Goal: Information Seeking & Learning: Learn about a topic

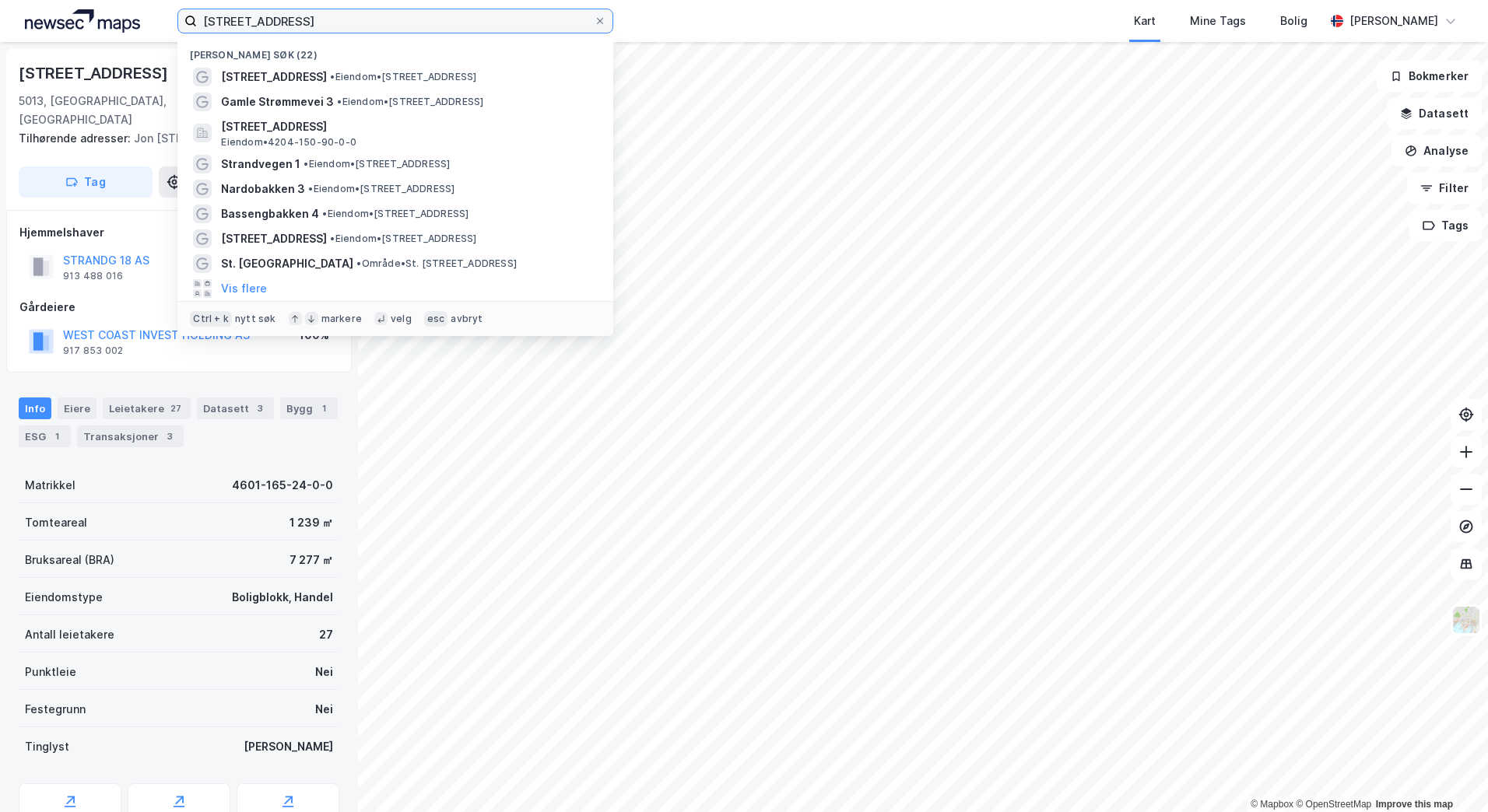
drag, startPoint x: 320, startPoint y: 23, endPoint x: 125, endPoint y: 19, distance: 195.0
click at [125, 19] on div "strandgaten 18 Nylige søk (22) [STREET_ADDRESS] • Eiendom • [STREET_ADDRESS] • …" at bounding box center [744, 21] width 1488 height 42
paste input "Buervegen 14"
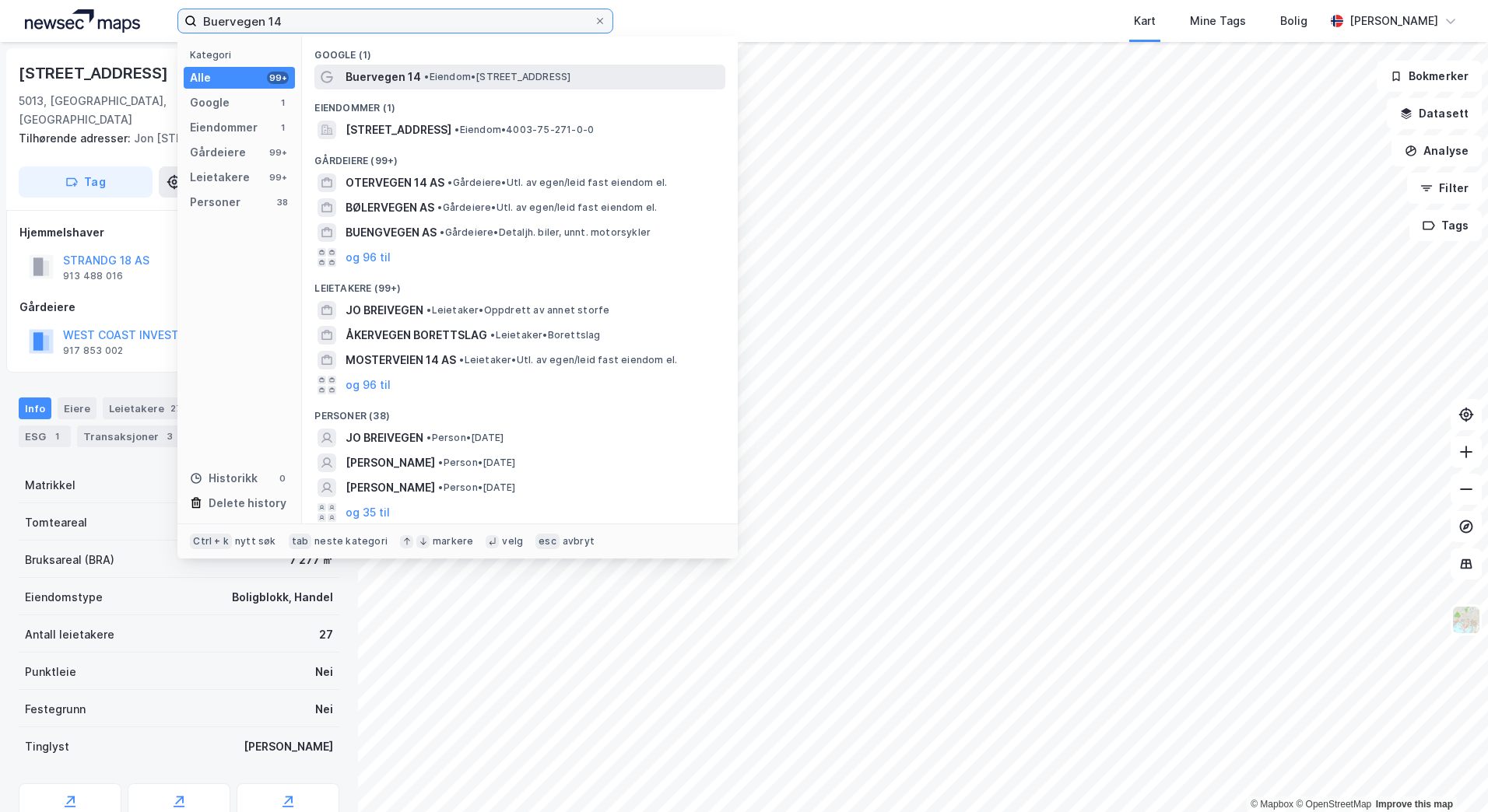
type input "Buervegen 14"
click at [455, 74] on span "• Eiendom • [STREET_ADDRESS]" at bounding box center [497, 77] width 146 height 13
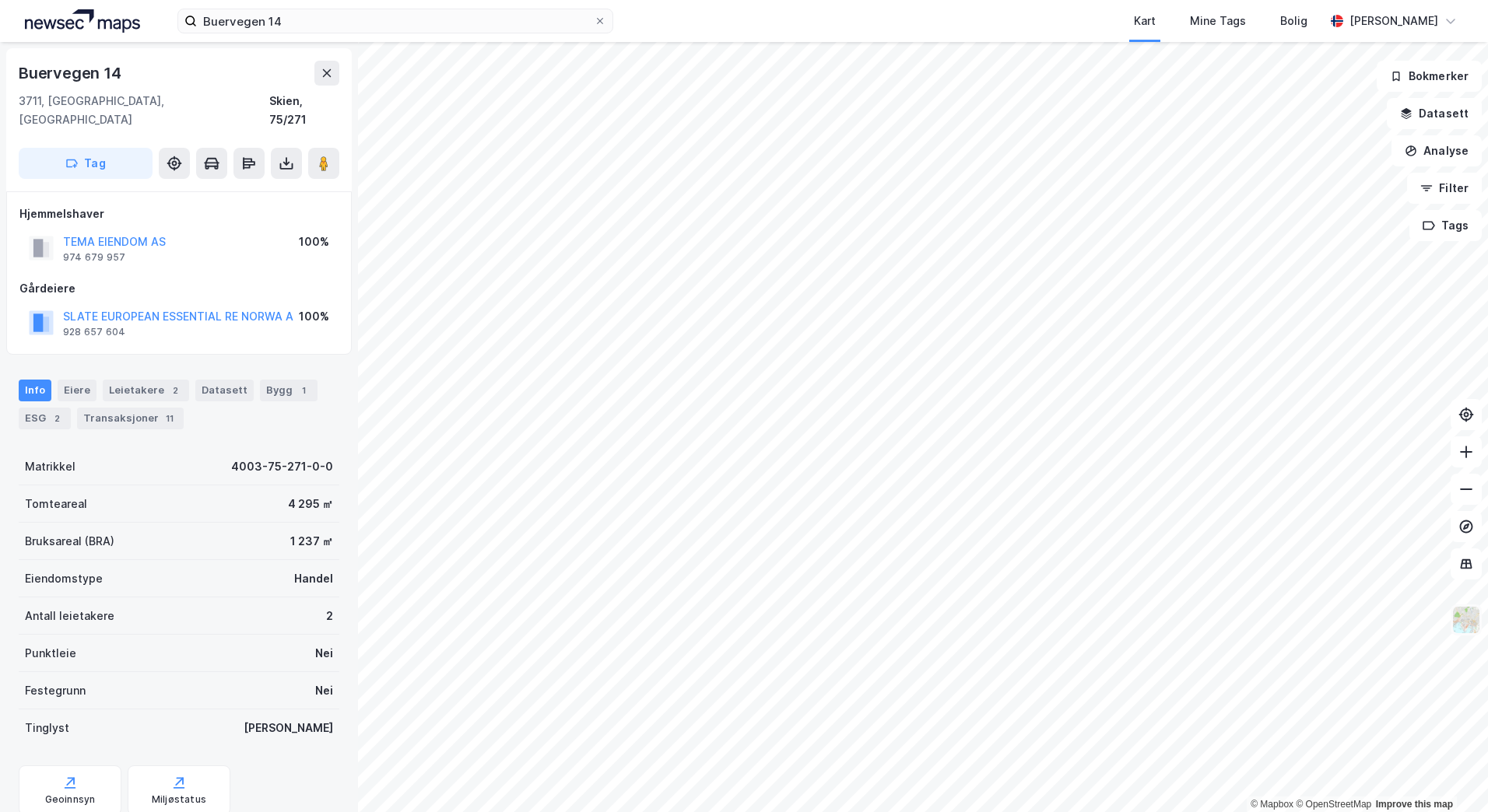
click at [1472, 624] on img at bounding box center [1465, 619] width 29 height 29
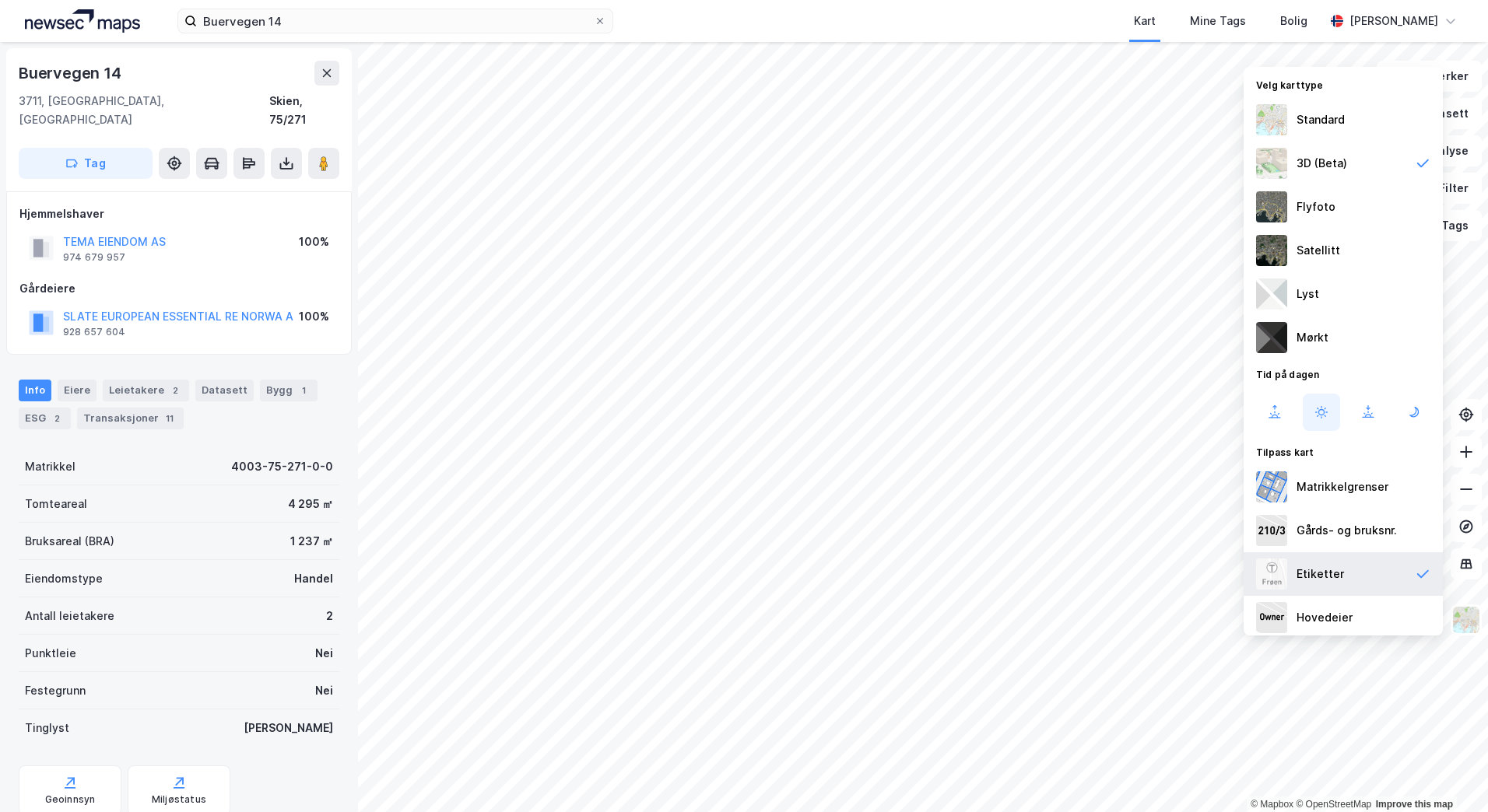
click at [1396, 571] on div "Etiketter" at bounding box center [1342, 574] width 199 height 44
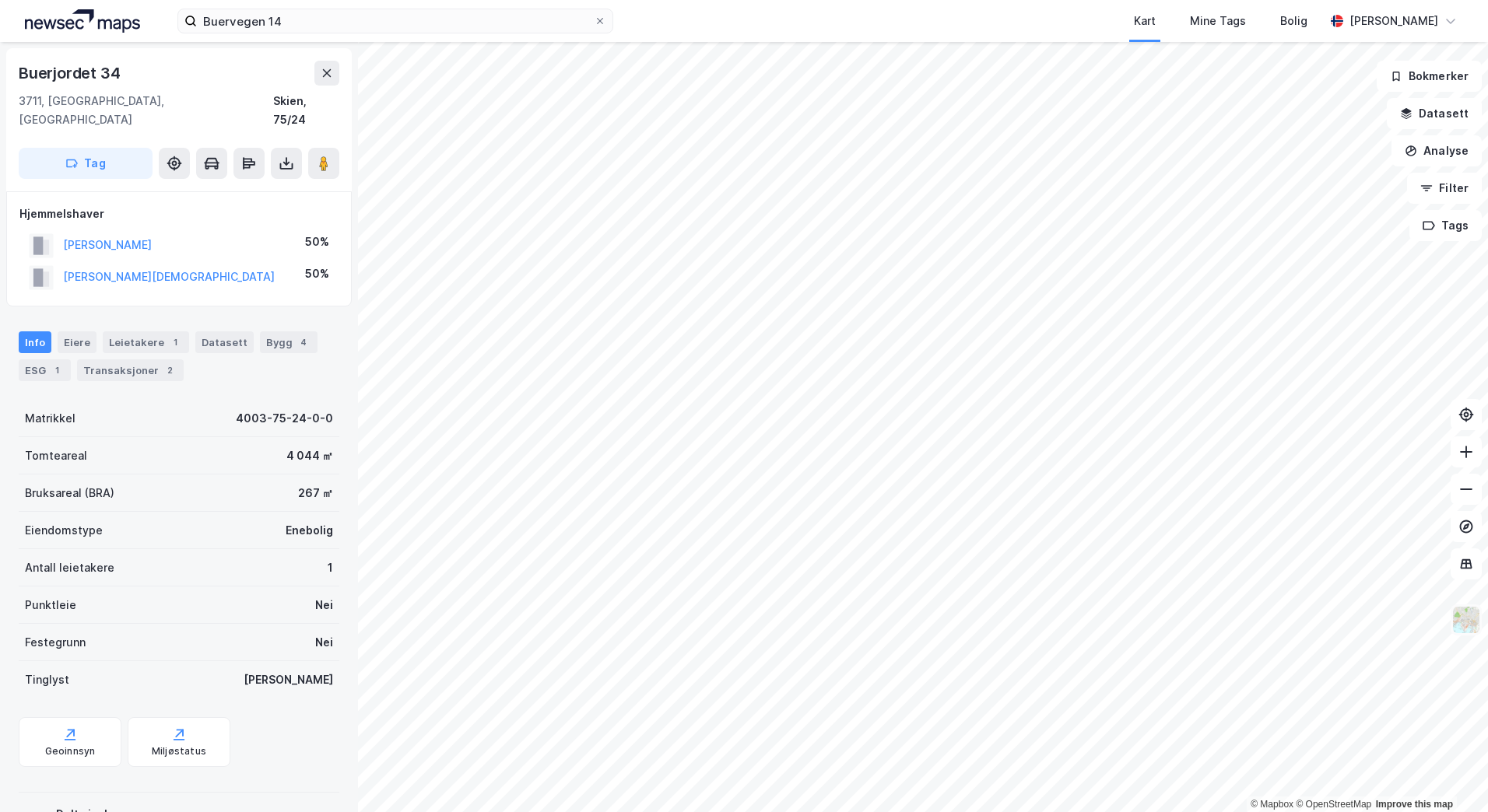
click at [1460, 634] on button at bounding box center [1465, 619] width 31 height 31
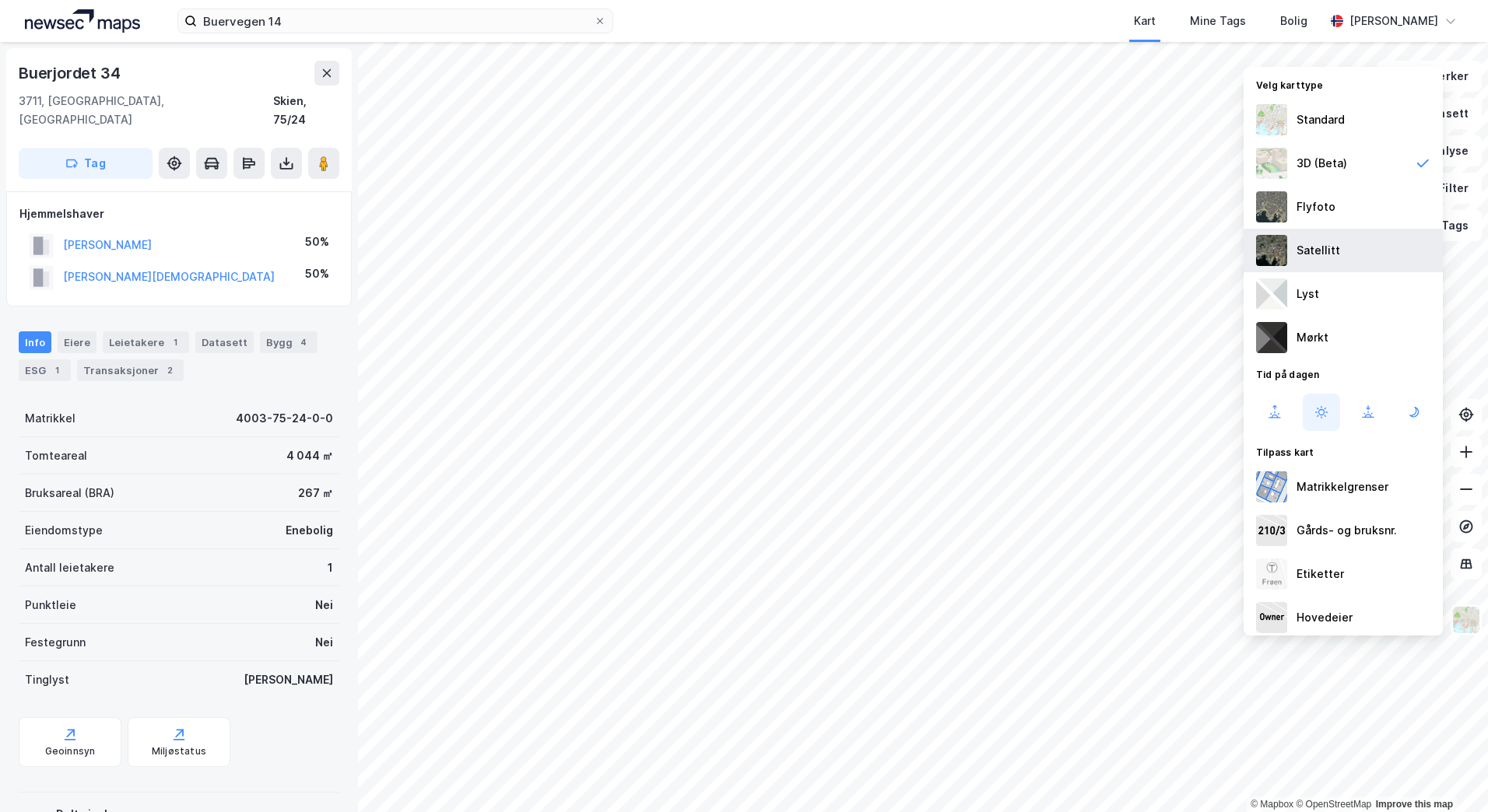
click at [1331, 250] on div "Satellitt" at bounding box center [1318, 251] width 44 height 19
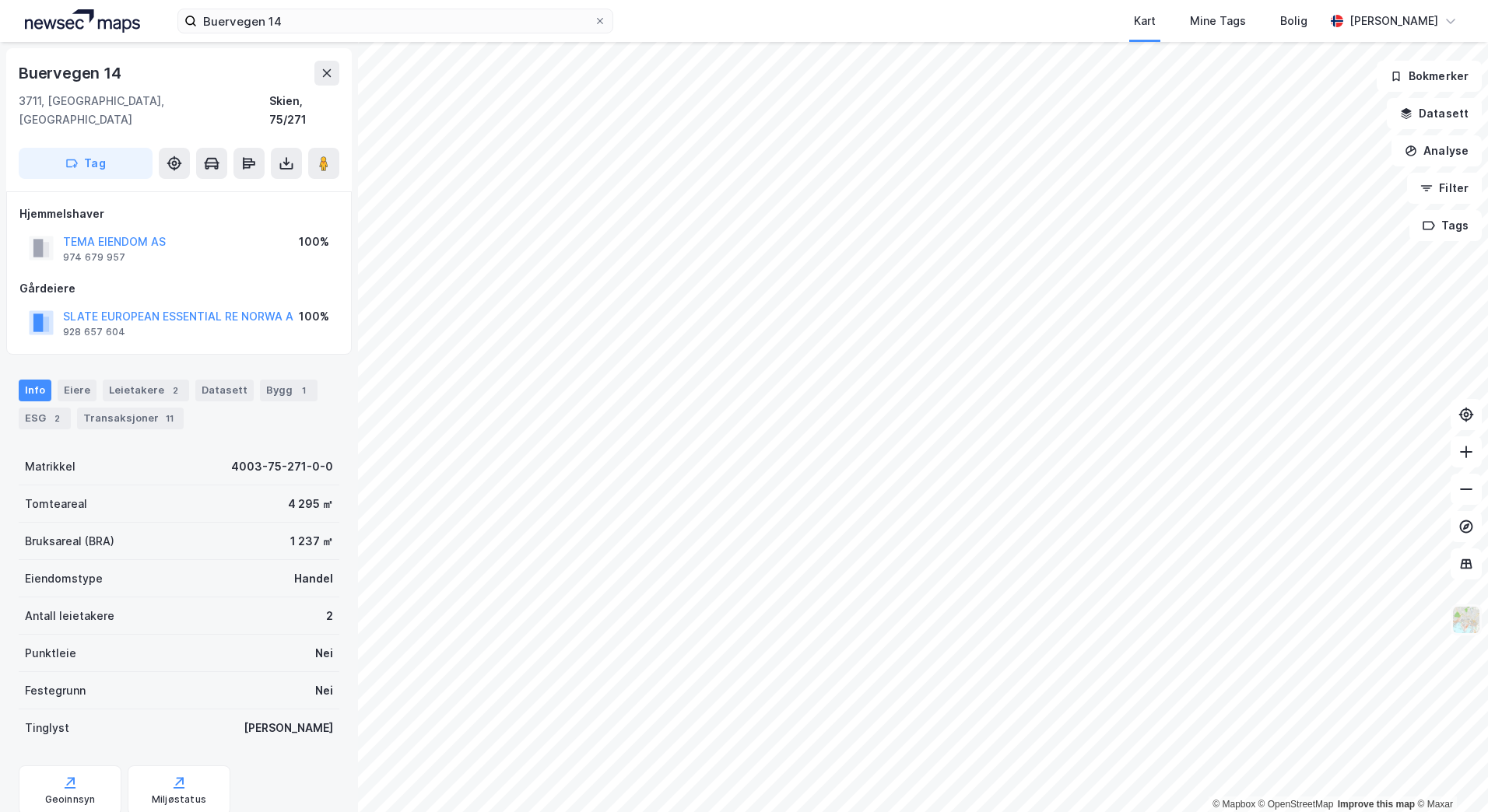
click at [1475, 613] on img at bounding box center [1465, 619] width 29 height 29
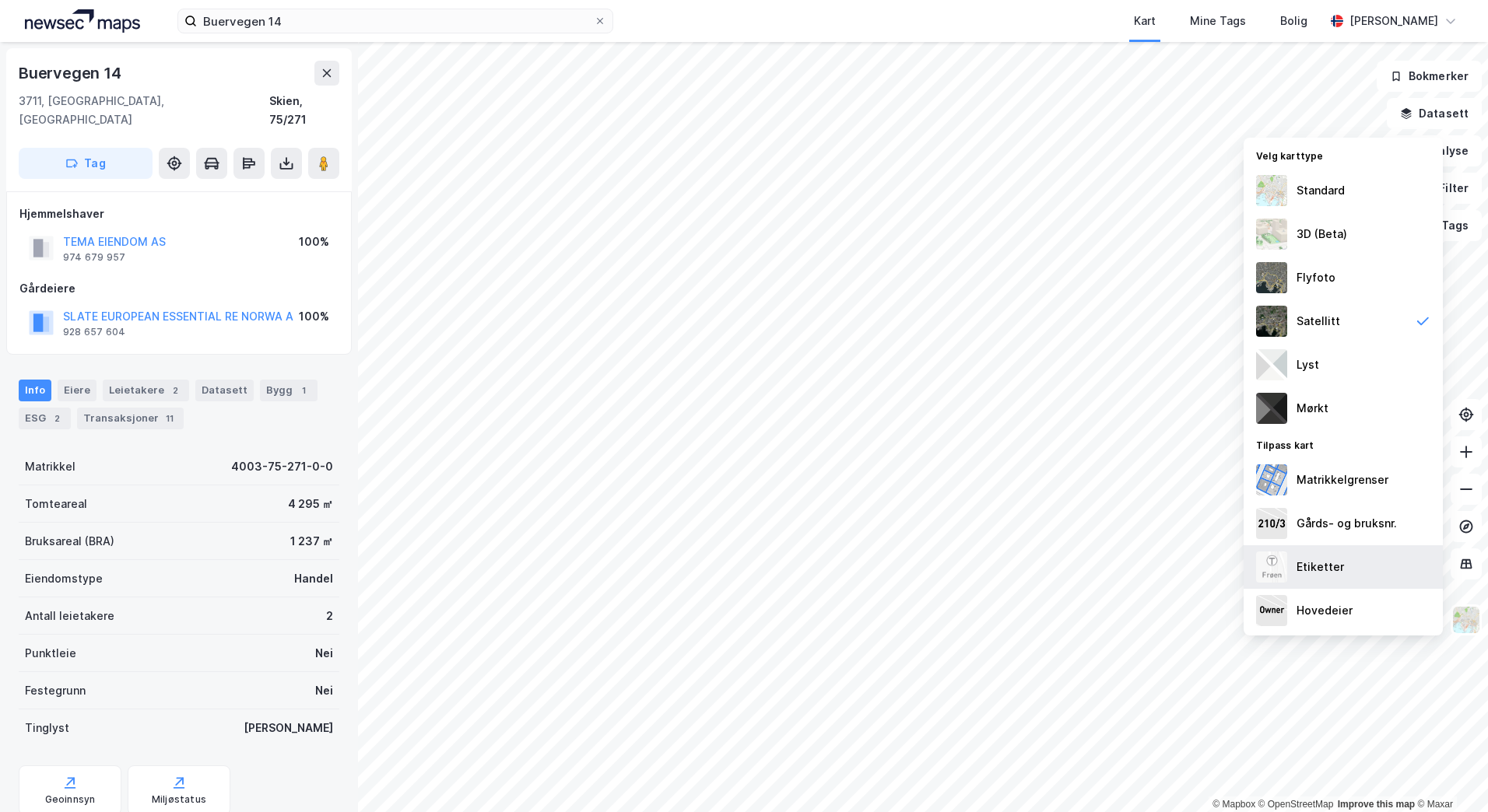
click at [1346, 571] on div "Etiketter" at bounding box center [1342, 567] width 199 height 44
